Goal: Transaction & Acquisition: Purchase product/service

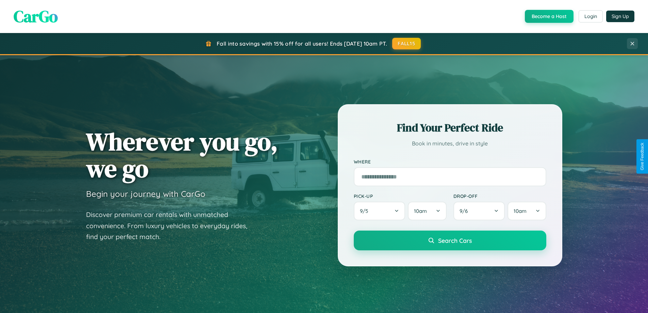
scroll to position [293, 0]
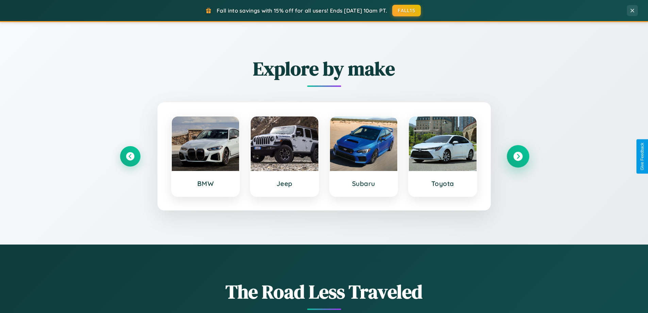
click at [518, 156] on icon at bounding box center [517, 156] width 9 height 9
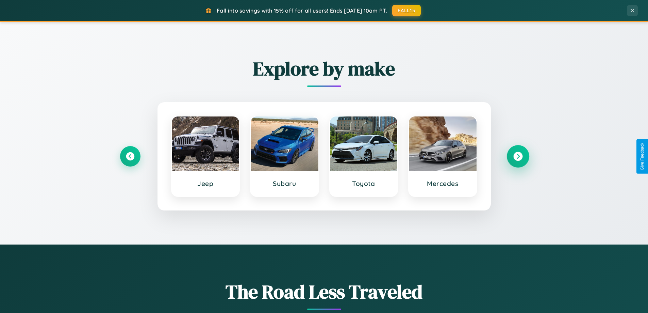
click at [518, 156] on icon at bounding box center [517, 156] width 9 height 9
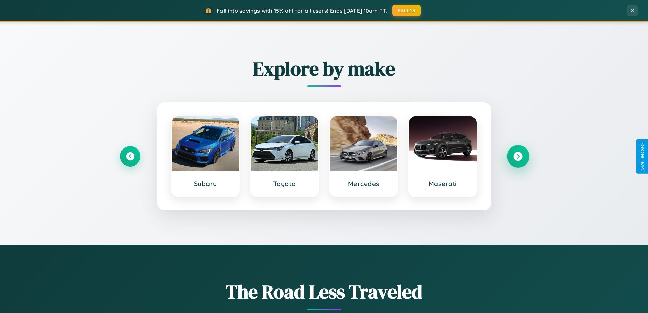
click at [518, 156] on icon at bounding box center [517, 156] width 9 height 9
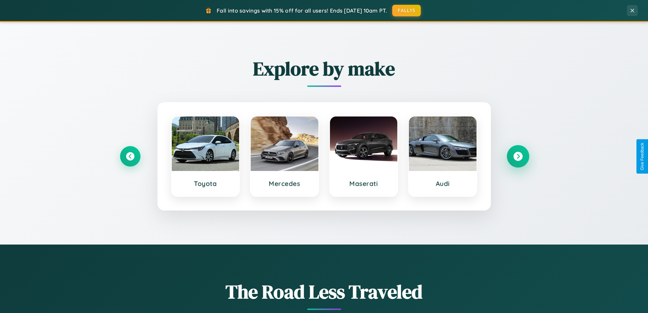
click at [518, 156] on icon at bounding box center [517, 156] width 9 height 9
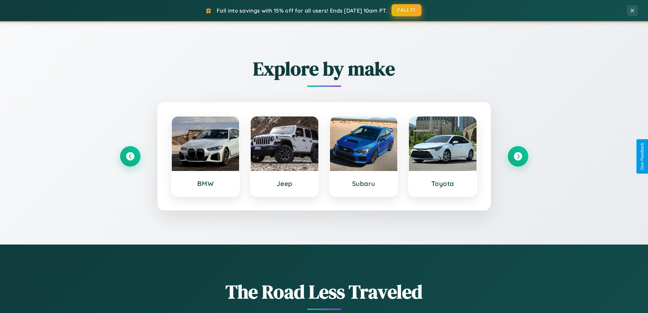
click at [407, 10] on button "FALL15" at bounding box center [407, 10] width 30 height 12
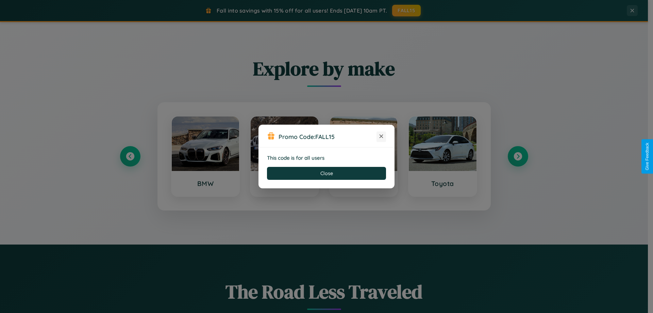
click at [381, 136] on icon at bounding box center [381, 136] width 7 height 7
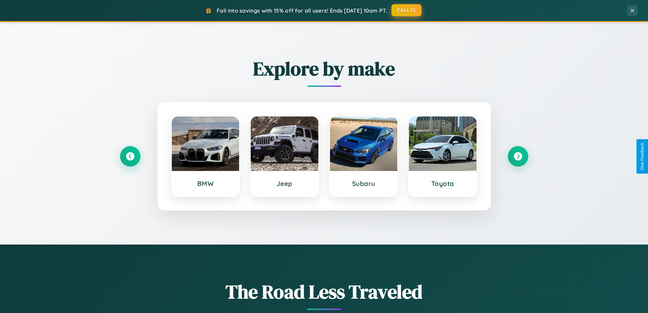
click at [407, 10] on button "FALL15" at bounding box center [407, 10] width 30 height 12
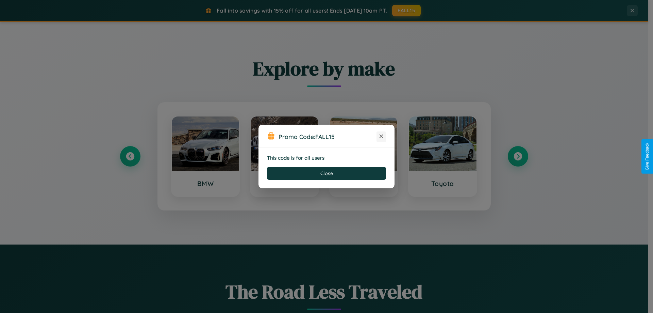
click at [381, 136] on icon at bounding box center [381, 136] width 7 height 7
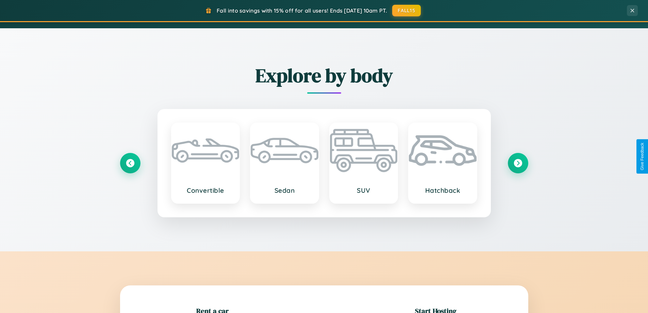
scroll to position [1093, 0]
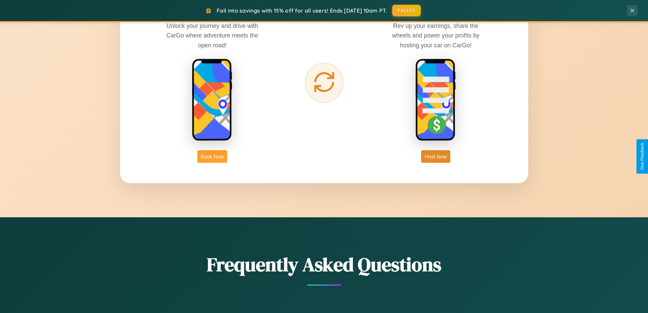
click at [212, 156] on button "Book Now" at bounding box center [212, 156] width 30 height 13
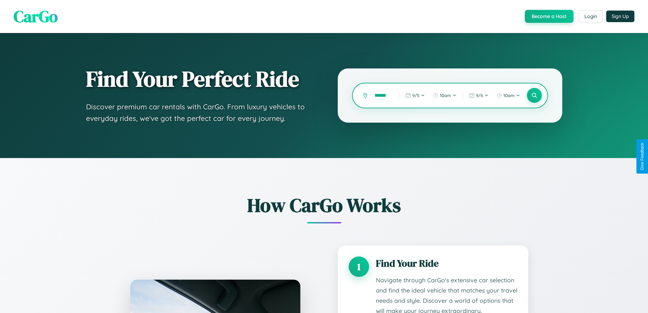
scroll to position [0, 1]
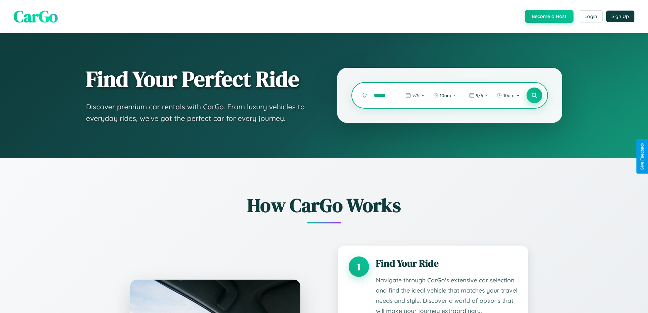
type input "******"
click at [534, 95] on icon at bounding box center [534, 95] width 6 height 6
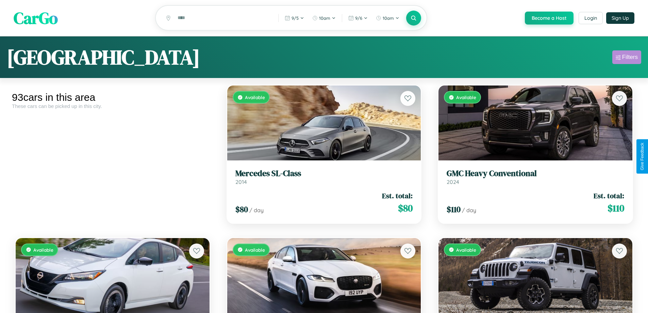
click at [627, 58] on div "Filters" at bounding box center [630, 57] width 16 height 7
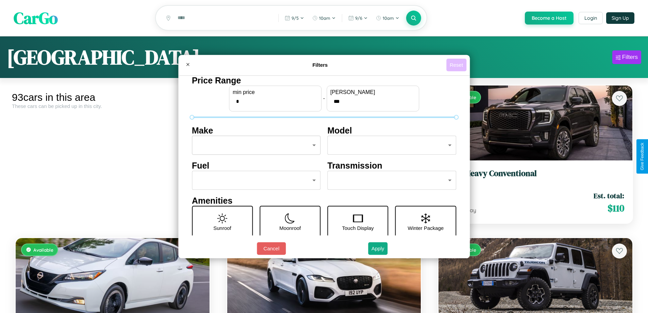
click at [457, 65] on button "Reset" at bounding box center [456, 65] width 20 height 13
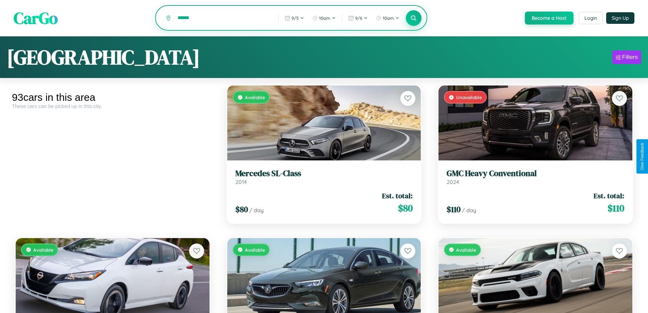
type input "******"
click at [413, 18] on icon at bounding box center [414, 18] width 6 height 6
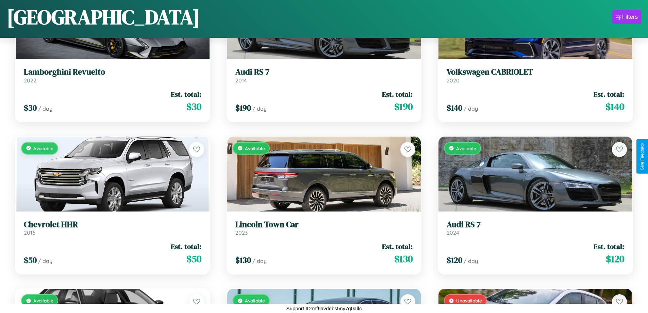
scroll to position [4209, 0]
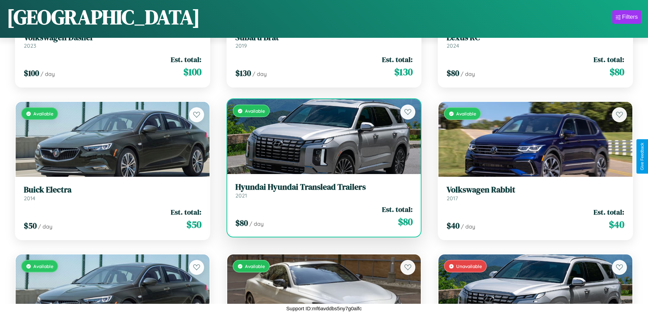
click at [321, 193] on link "Hyundai Hyundai Translead Trailers 2021" at bounding box center [324, 190] width 178 height 17
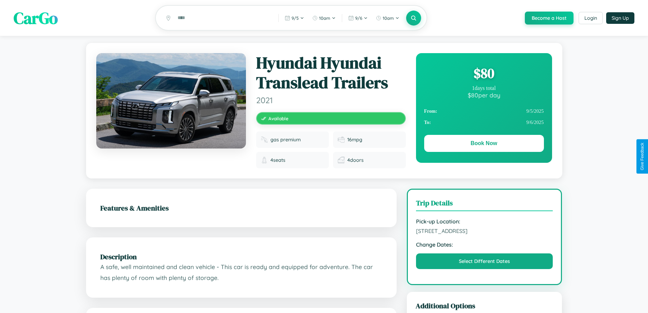
click at [484, 74] on div "$ 80" at bounding box center [484, 73] width 120 height 18
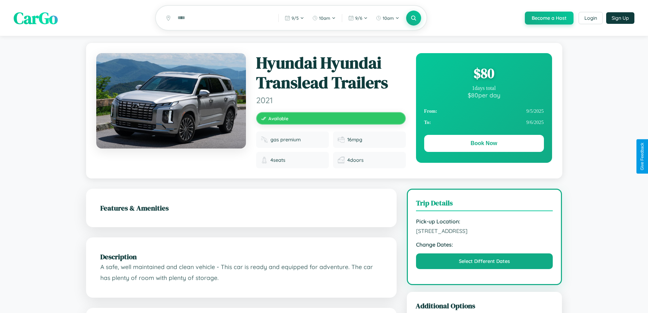
click at [484, 74] on div "$ 80" at bounding box center [484, 73] width 120 height 18
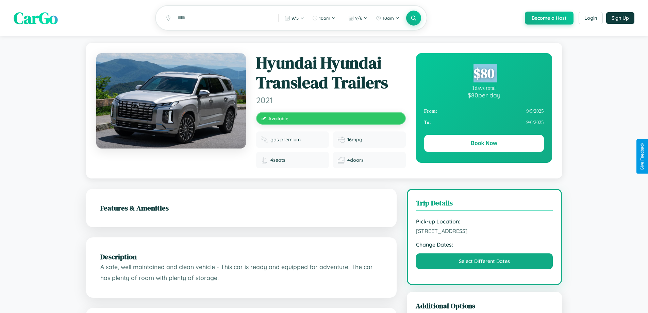
click at [484, 74] on div "$ 80" at bounding box center [484, 73] width 120 height 18
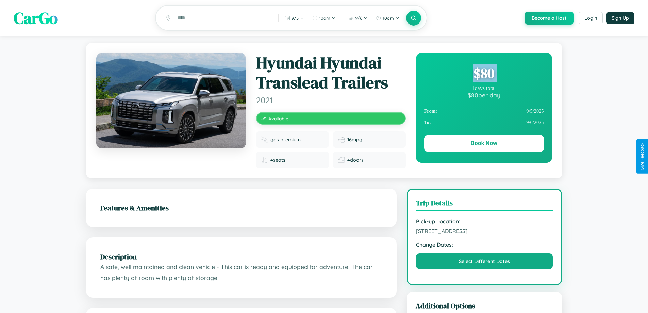
click at [484, 74] on div "$ 80" at bounding box center [484, 73] width 120 height 18
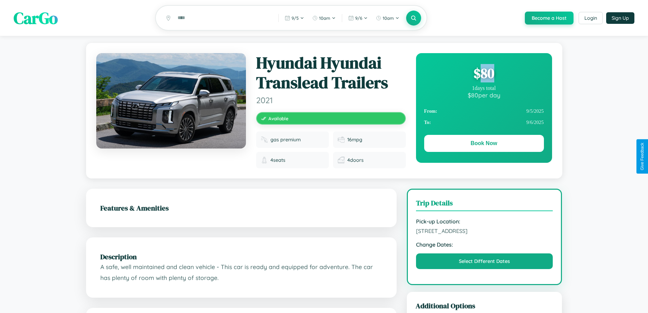
click at [484, 74] on div "$ 80" at bounding box center [484, 73] width 120 height 18
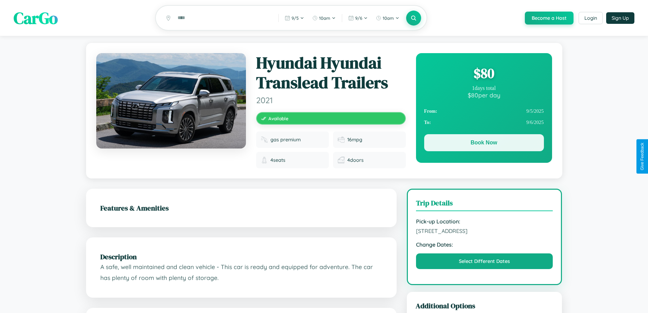
click at [484, 144] on button "Book Now" at bounding box center [484, 142] width 120 height 17
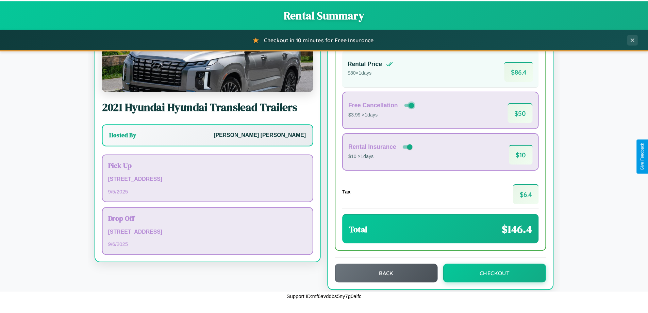
scroll to position [47, 0]
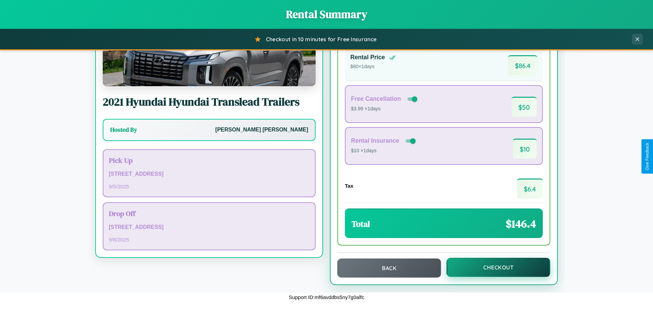
click at [494, 267] on button "Checkout" at bounding box center [499, 267] width 104 height 19
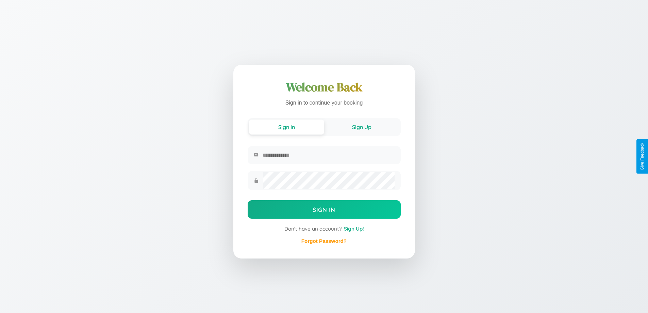
click at [362, 127] on button "Sign Up" at bounding box center [361, 126] width 75 height 15
